Goal: Task Accomplishment & Management: Use online tool/utility

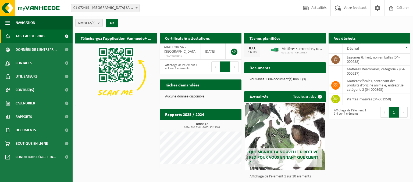
click at [378, 47] on span "Demander un transport" at bounding box center [383, 48] width 35 height 3
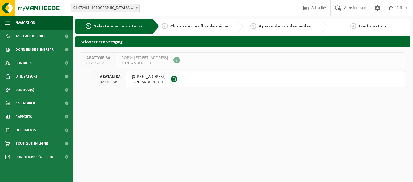
click at [202, 81] on button "ABATAN SA 02-011749 QUAI DE L'INDUSTRIE 168 1070 ANDERLECHT" at bounding box center [249, 79] width 311 height 16
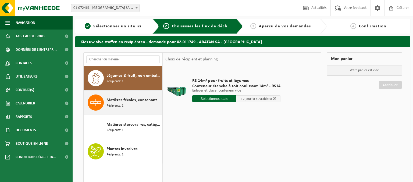
click at [135, 105] on div "Matières fécales, contenant des produits d'origine animale, entreprise catégori…" at bounding box center [134, 103] width 54 height 16
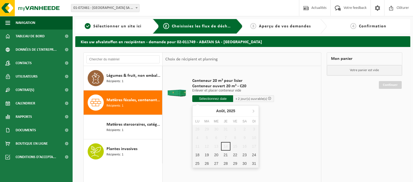
click at [216, 98] on input "text" at bounding box center [212, 99] width 41 height 7
click at [216, 157] on div "20" at bounding box center [216, 155] width 9 height 9
type input "à partir de 2025-08-20"
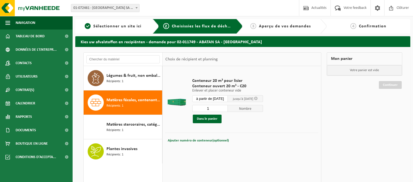
click at [299, 158] on div "Conteneur 20 m³ pour lisier Conteneur ouvert 20 m³ - C20 Enlever et placer cont…" at bounding box center [242, 146] width 158 height 161
click at [200, 118] on button "Dans le panier" at bounding box center [207, 119] width 29 height 9
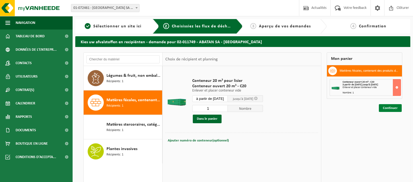
click at [393, 108] on link "Continuer" at bounding box center [390, 108] width 23 height 8
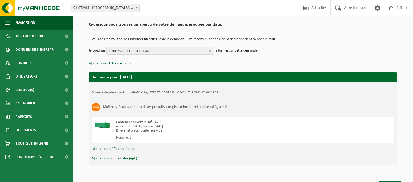
scroll to position [45, 0]
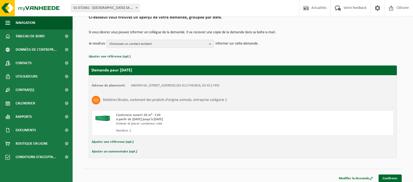
click at [210, 44] on b "button" at bounding box center [211, 44] width 5 height 8
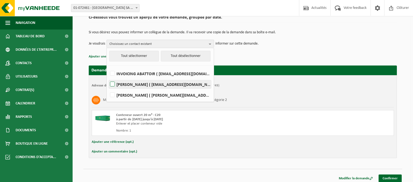
click at [179, 84] on label "Christel De Meersman ( info@abattoir.be )" at bounding box center [160, 84] width 102 height 8
click at [108, 78] on input "Christel De Meersman ( info@abattoir.be )" at bounding box center [108, 77] width 0 height 0
checkbox input "true"
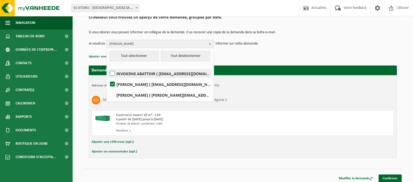
click at [113, 73] on label "INVOICING ABATTOIR ( invoice@abattoir.be )" at bounding box center [160, 74] width 102 height 8
click at [108, 67] on input "INVOICING ABATTOIR ( invoice@abattoir.be )" at bounding box center [108, 67] width 0 height 0
checkbox input "true"
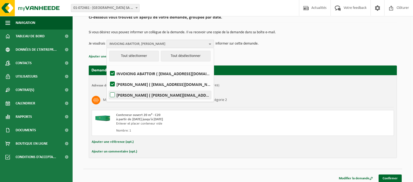
click at [112, 94] on label "PATRICK LEONARD ( patrick.leonard@abattoir.be )" at bounding box center [160, 95] width 102 height 8
click at [108, 89] on input "PATRICK LEONARD ( patrick.leonard@abattoir.be )" at bounding box center [108, 88] width 0 height 0
checkbox input "true"
click at [288, 143] on div "Ajouter une référence (opt.)" at bounding box center [243, 142] width 302 height 7
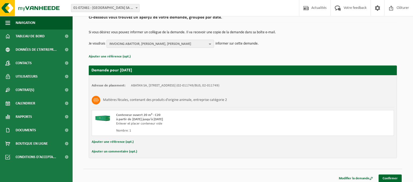
click at [175, 154] on div "Ajouter un commentaire (opt.)" at bounding box center [243, 152] width 302 height 7
click at [122, 152] on button "Ajouter un commentaire (opt.)" at bounding box center [114, 152] width 45 height 7
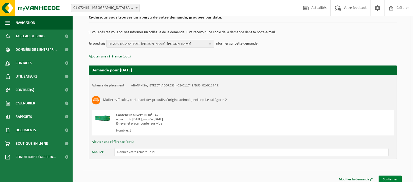
click at [385, 178] on link "Confirmer" at bounding box center [390, 180] width 23 height 8
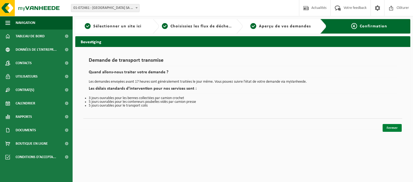
click at [387, 129] on link "Fermer" at bounding box center [392, 128] width 19 height 8
